Goal: Find specific page/section

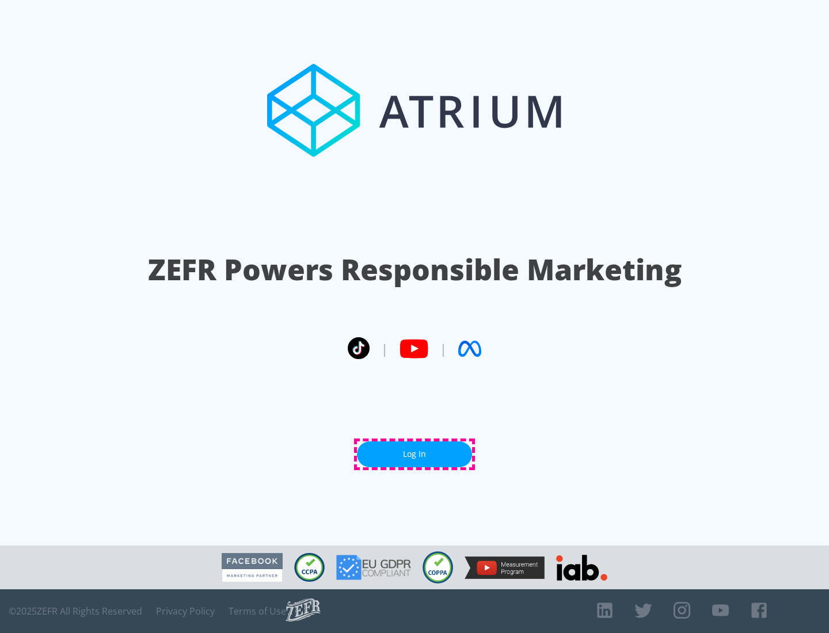
click at [415, 454] on link "Log In" at bounding box center [414, 455] width 115 height 26
